Goal: Find specific page/section: Find specific page/section

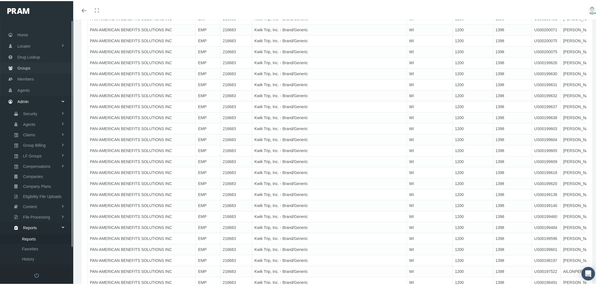
drag, startPoint x: 40, startPoint y: 67, endPoint x: 82, endPoint y: 78, distance: 43.4
click at [40, 67] on link "Groups" at bounding box center [36, 66] width 73 height 11
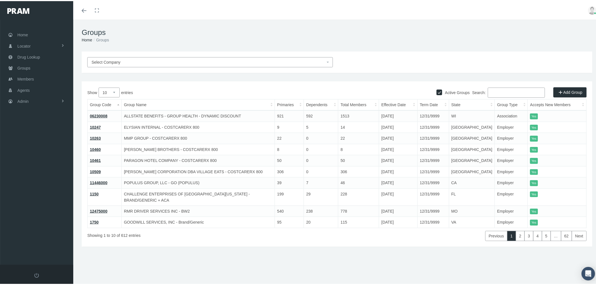
click at [496, 94] on input "Search:" at bounding box center [516, 91] width 57 height 10
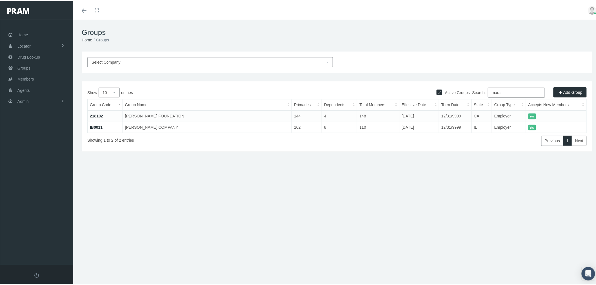
type input "mara"
click at [96, 116] on link "218102" at bounding box center [96, 115] width 13 height 5
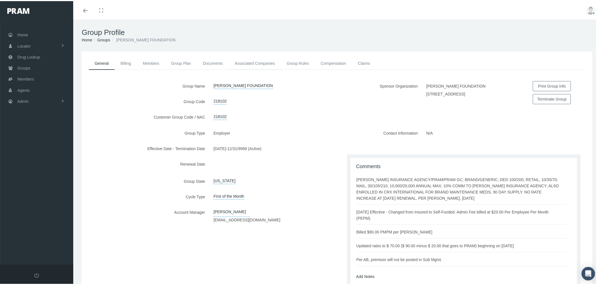
click at [266, 61] on link "Associated Companies" at bounding box center [255, 62] width 52 height 12
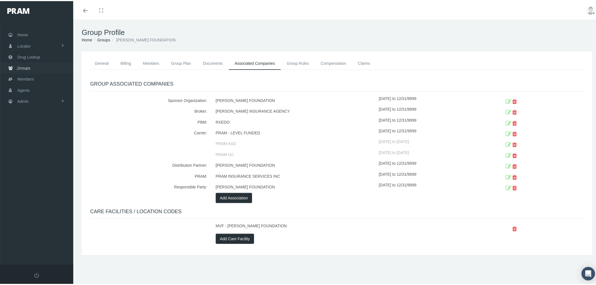
click at [50, 65] on link "Groups" at bounding box center [36, 66] width 73 height 11
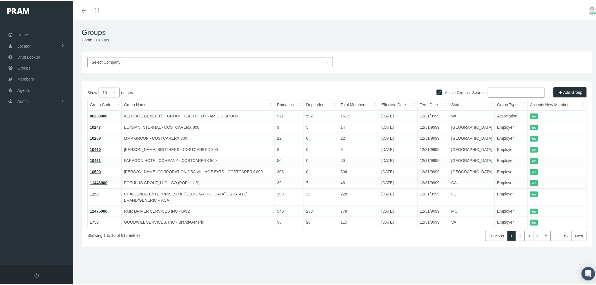
click at [506, 89] on input "Search:" at bounding box center [516, 91] width 57 height 10
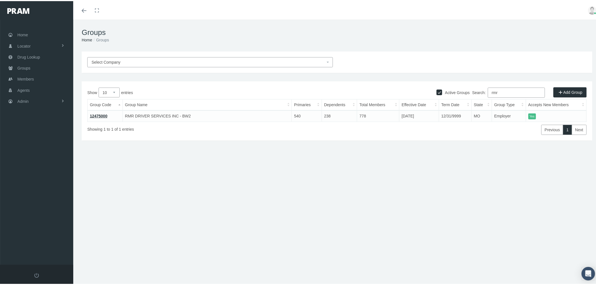
type input "rmr"
click at [103, 115] on link "12475000" at bounding box center [98, 115] width 17 height 5
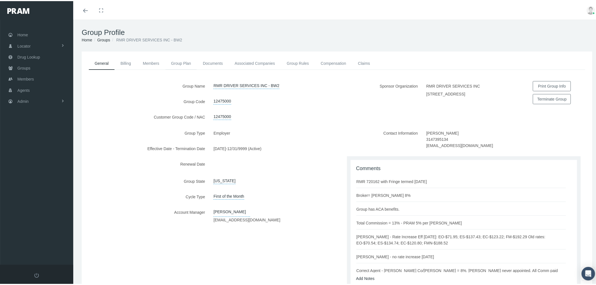
click at [178, 59] on link "Group Plan" at bounding box center [181, 62] width 32 height 12
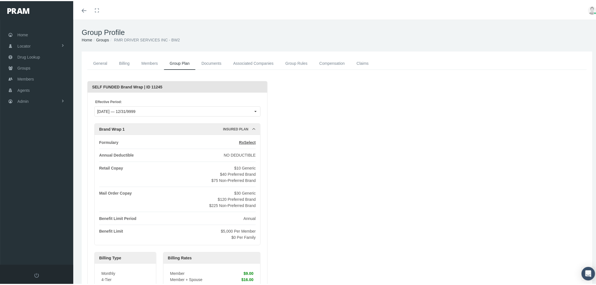
click at [269, 66] on link "Associated Companies" at bounding box center [253, 62] width 52 height 13
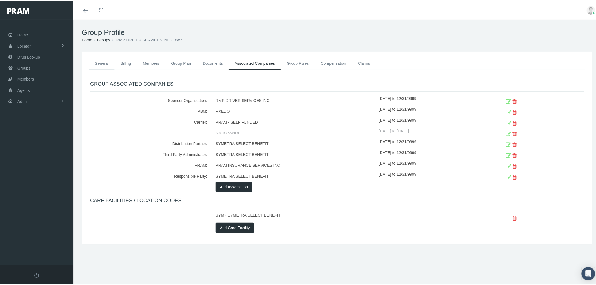
click at [105, 62] on link "General" at bounding box center [102, 62] width 26 height 12
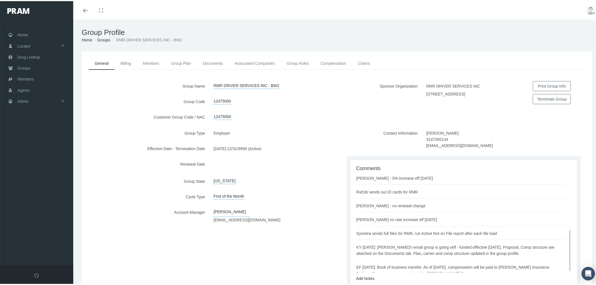
scroll to position [133, 0]
click at [125, 62] on link "Billing" at bounding box center [126, 62] width 22 height 12
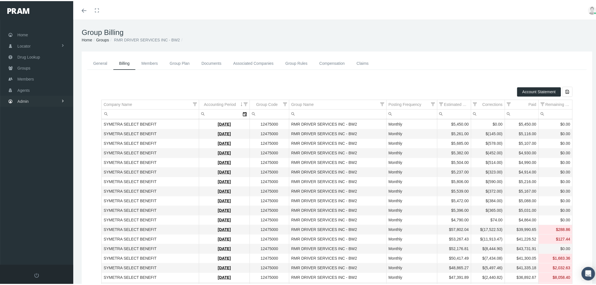
click at [26, 97] on span "Admin" at bounding box center [22, 100] width 11 height 11
click at [46, 131] on link "Claims" at bounding box center [36, 133] width 73 height 10
click at [48, 163] on span "ACA Claims Invoices" at bounding box center [40, 165] width 37 height 10
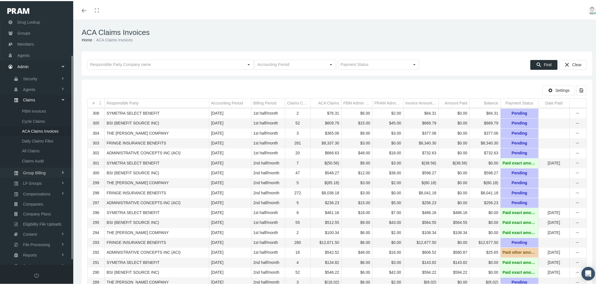
scroll to position [47, 0]
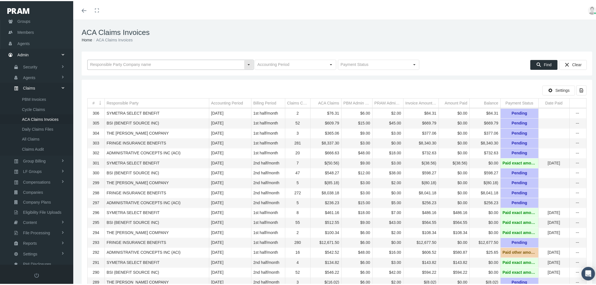
click at [125, 65] on input "text" at bounding box center [166, 64] width 156 height 10
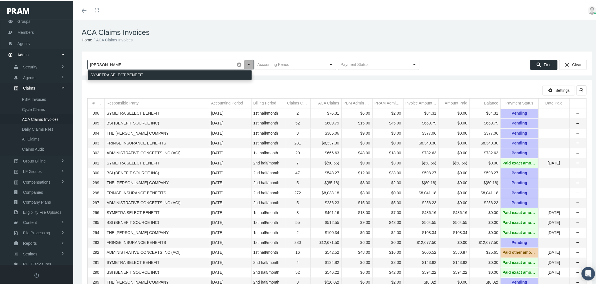
click at [125, 73] on div "SYMETRA SELECT BENEFIT" at bounding box center [170, 73] width 164 height 9
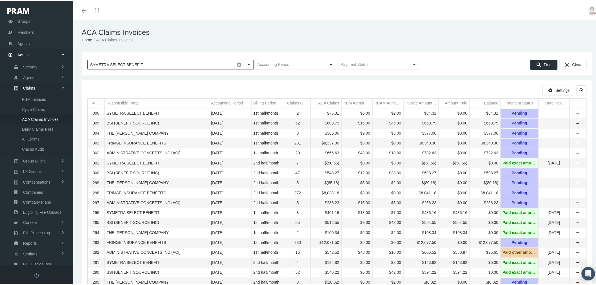
type input "SYMETRA SELECT BENEFIT"
click at [543, 59] on div "Find" at bounding box center [543, 63] width 27 height 9
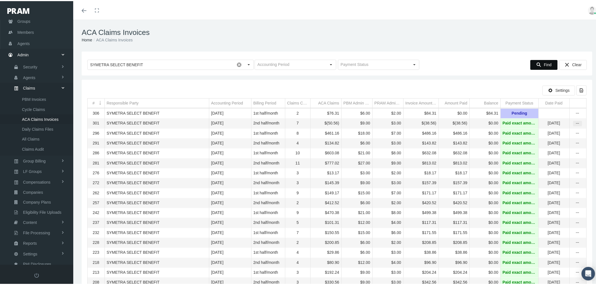
click at [575, 124] on icon "more" at bounding box center [577, 122] width 5 height 5
click at [554, 153] on div "Invoice Details" at bounding box center [548, 152] width 55 height 9
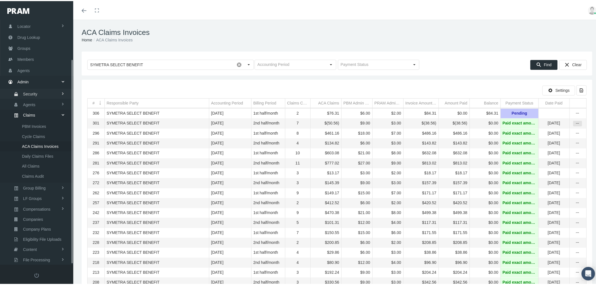
scroll to position [0, 0]
drag, startPoint x: 39, startPoint y: 65, endPoint x: 71, endPoint y: 66, distance: 32.4
click at [39, 65] on link "Groups" at bounding box center [36, 66] width 73 height 11
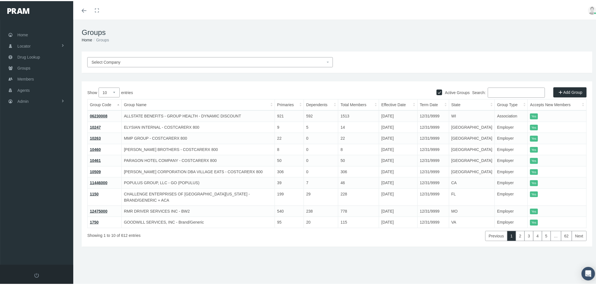
click at [499, 94] on input "Search:" at bounding box center [516, 91] width 57 height 10
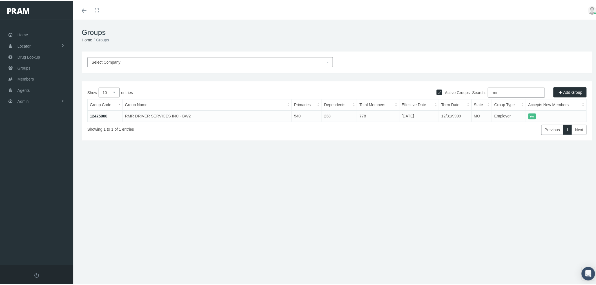
type input "rmr"
click at [97, 115] on link "12475000" at bounding box center [98, 115] width 17 height 5
